Goal: Transaction & Acquisition: Subscribe to service/newsletter

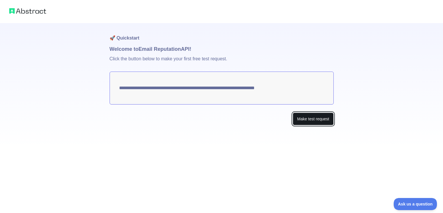
click at [305, 119] on button "Make test request" at bounding box center [313, 119] width 41 height 13
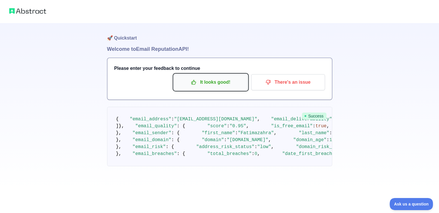
click at [207, 83] on p "It looks good!" at bounding box center [210, 82] width 65 height 10
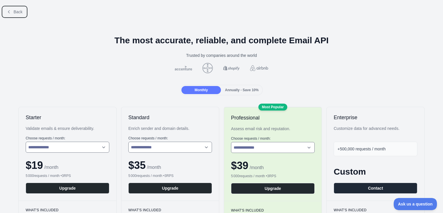
click at [13, 13] on button "Back" at bounding box center [14, 12] width 23 height 10
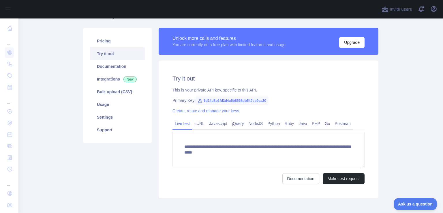
scroll to position [61, 0]
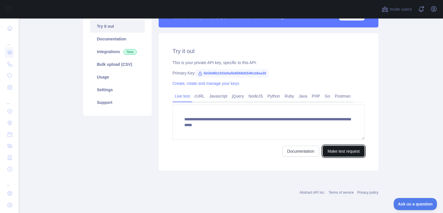
click at [329, 151] on button "Make test request" at bounding box center [344, 151] width 42 height 11
